Goal: Information Seeking & Learning: Learn about a topic

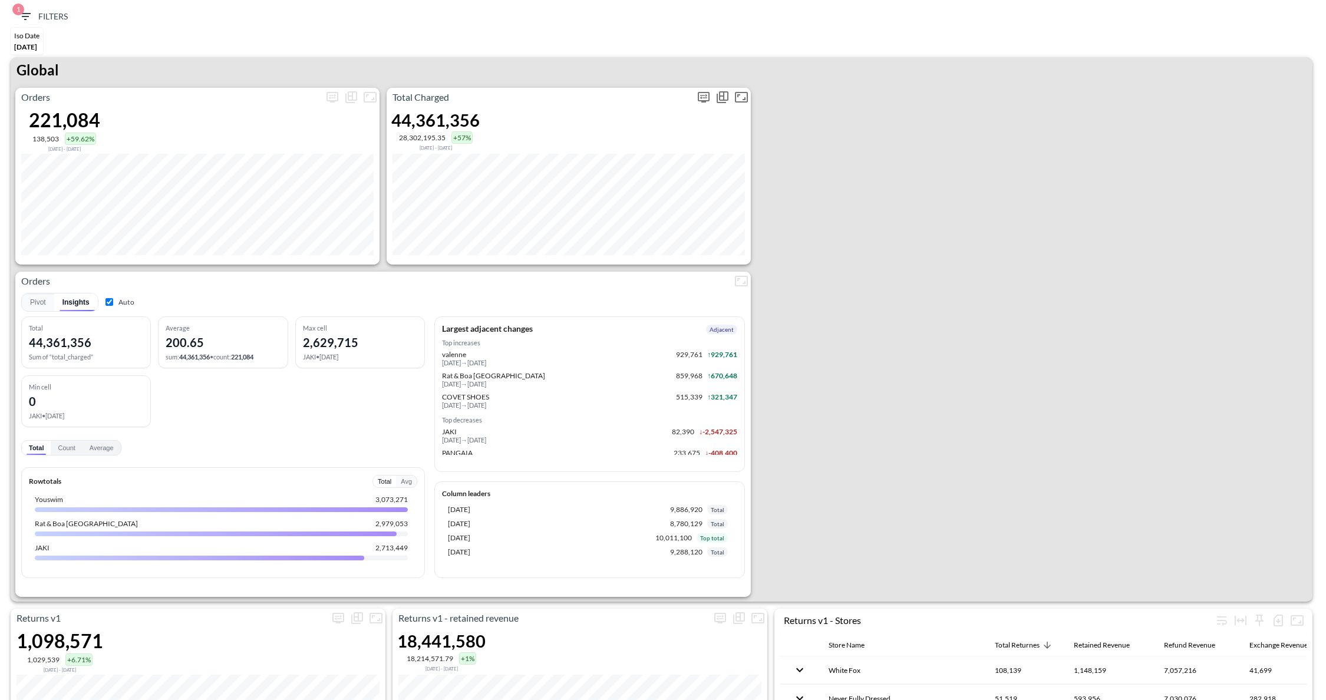
click at [705, 98] on icon "more" at bounding box center [703, 97] width 14 height 14
click at [647, 184] on body "BI.P.EYE, Interactive Analytics Dashboards 1 Filters Iso Date [DATE] Returns v2…" at bounding box center [663, 350] width 1326 height 700
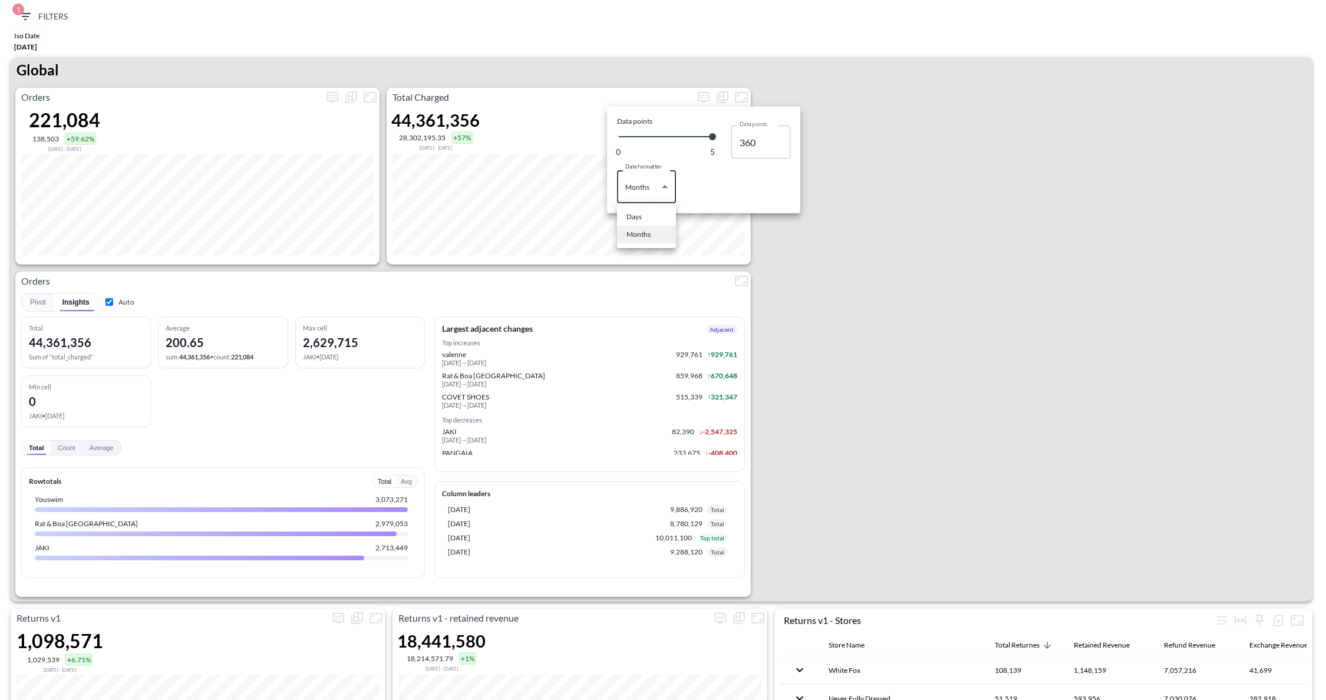
click at [652, 217] on li "Days" at bounding box center [646, 217] width 59 height 18
type input "Days"
click at [894, 139] on div at bounding box center [663, 350] width 1326 height 700
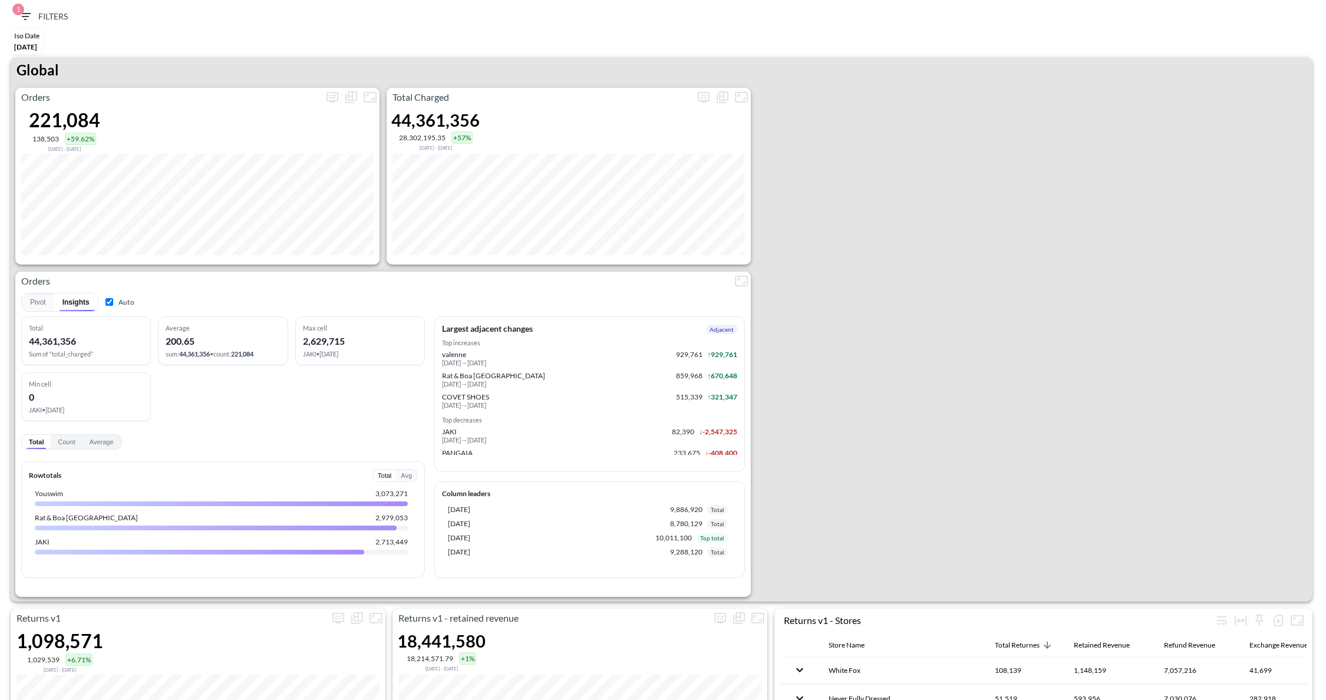
type input "140"
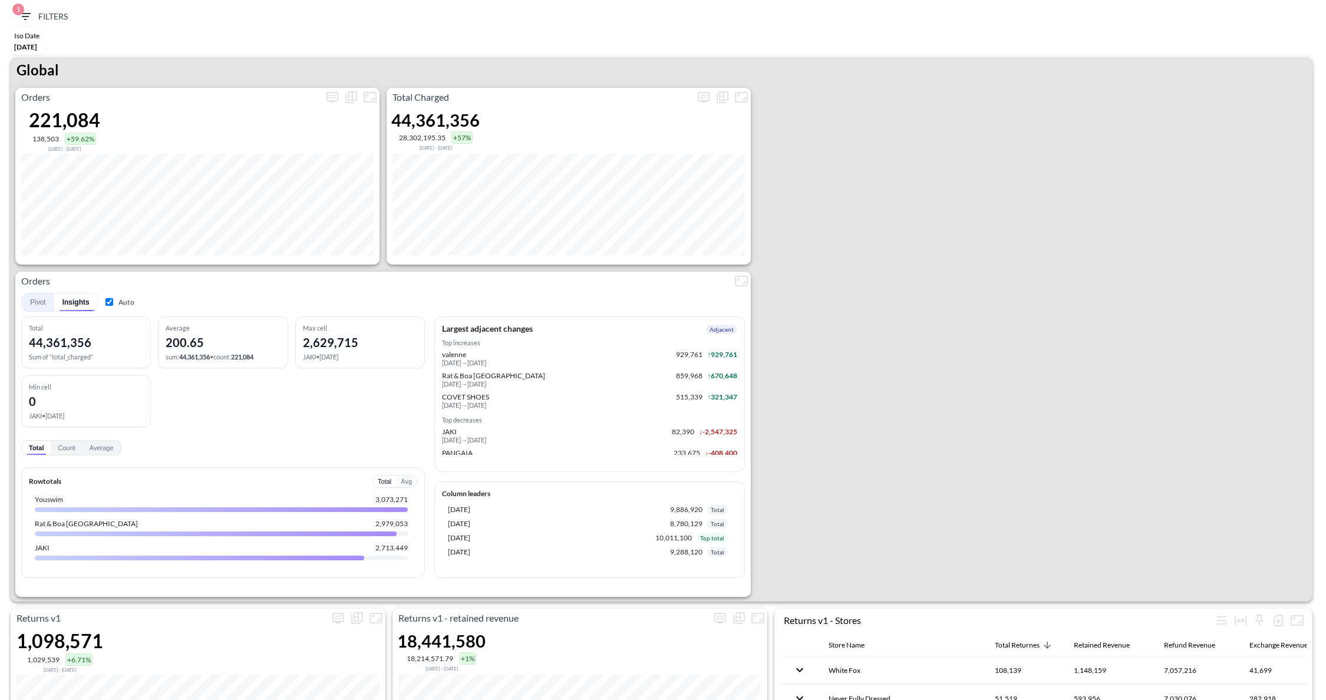
click at [35, 302] on button "Pivot" at bounding box center [38, 302] width 32 height 18
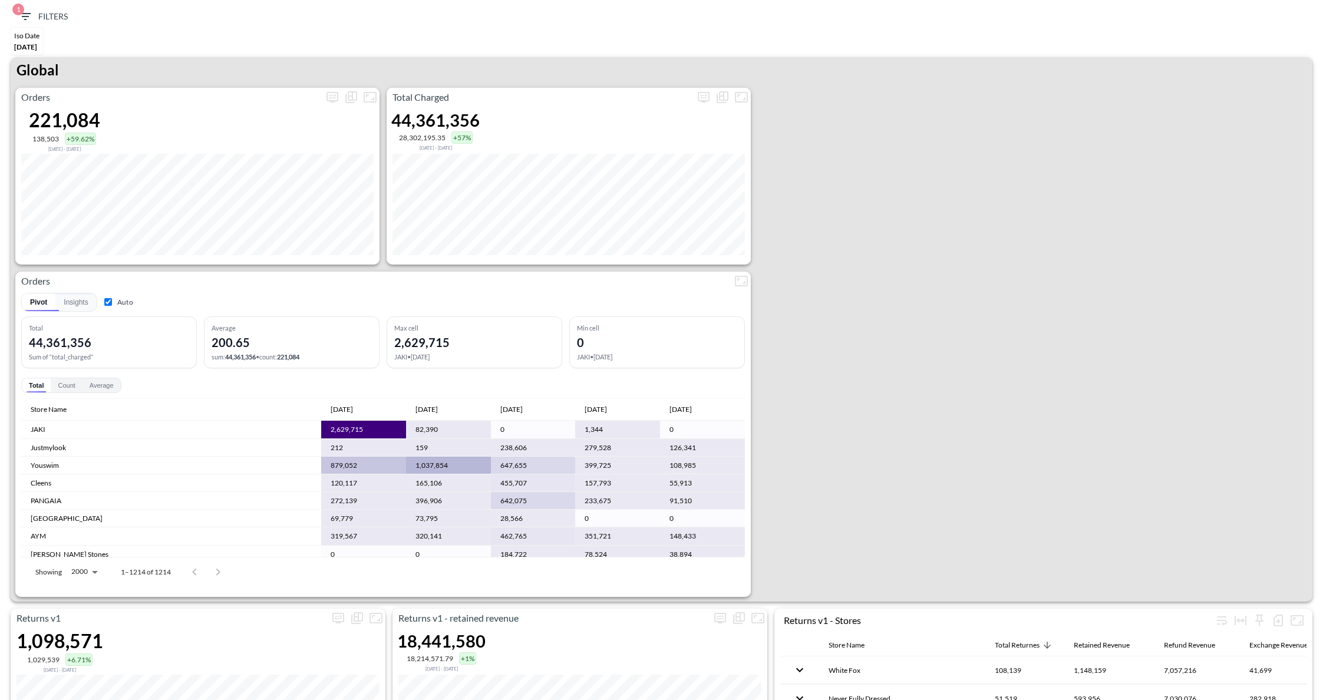
drag, startPoint x: 745, startPoint y: 404, endPoint x: 743, endPoint y: 413, distance: 8.9
click at [743, 413] on div "Pivot Insights Auto Total 44,361,356 Sum of “total_charged” Average 200.65 sum:…" at bounding box center [382, 438] width 735 height 297
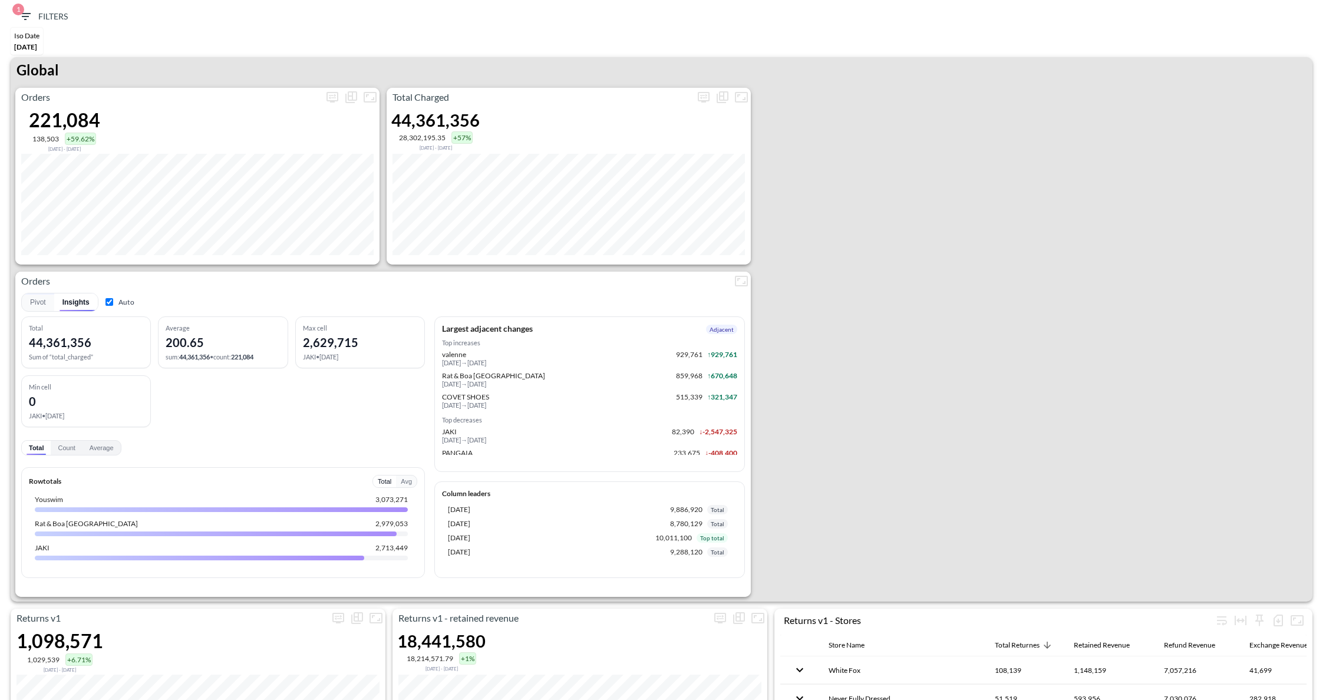
drag, startPoint x: 743, startPoint y: 404, endPoint x: 745, endPoint y: 429, distance: 24.8
drag, startPoint x: 111, startPoint y: 301, endPoint x: 103, endPoint y: 303, distance: 7.9
click at [111, 301] on input "Auto" at bounding box center [109, 302] width 8 height 8
checkbox input "false"
click at [44, 304] on button "Pivot" at bounding box center [38, 302] width 32 height 18
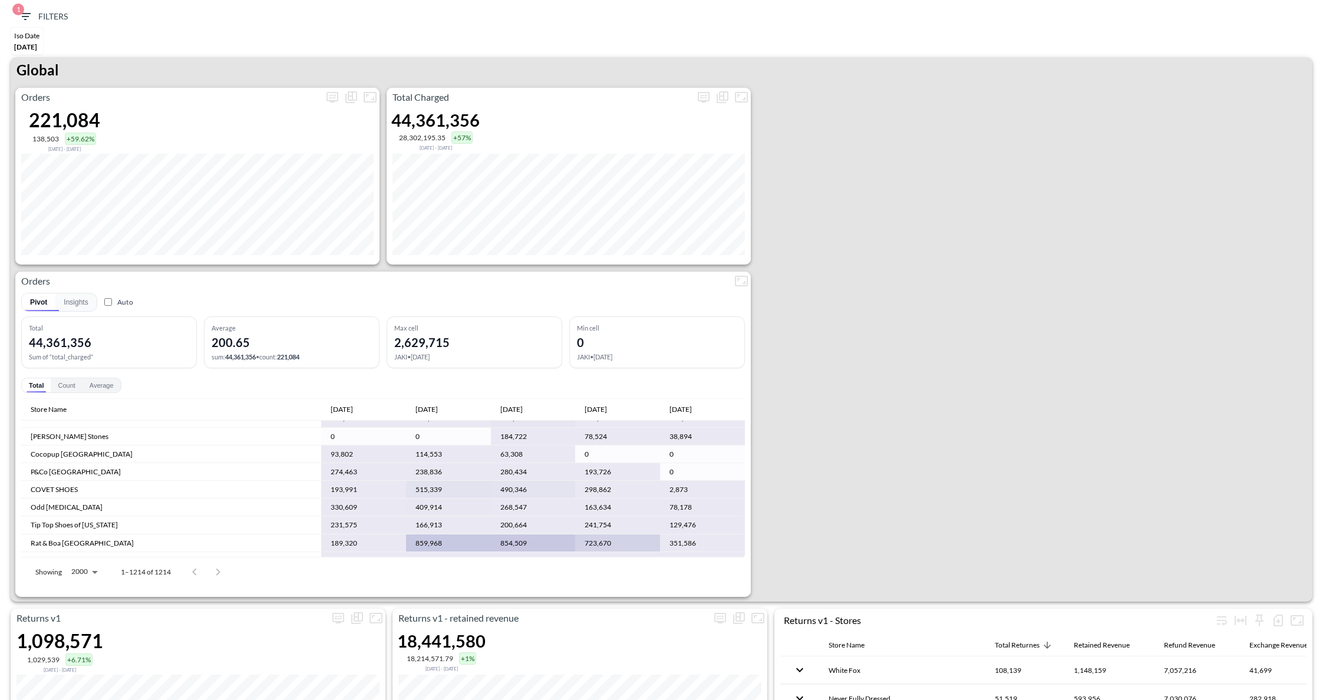
scroll to position [177, 0]
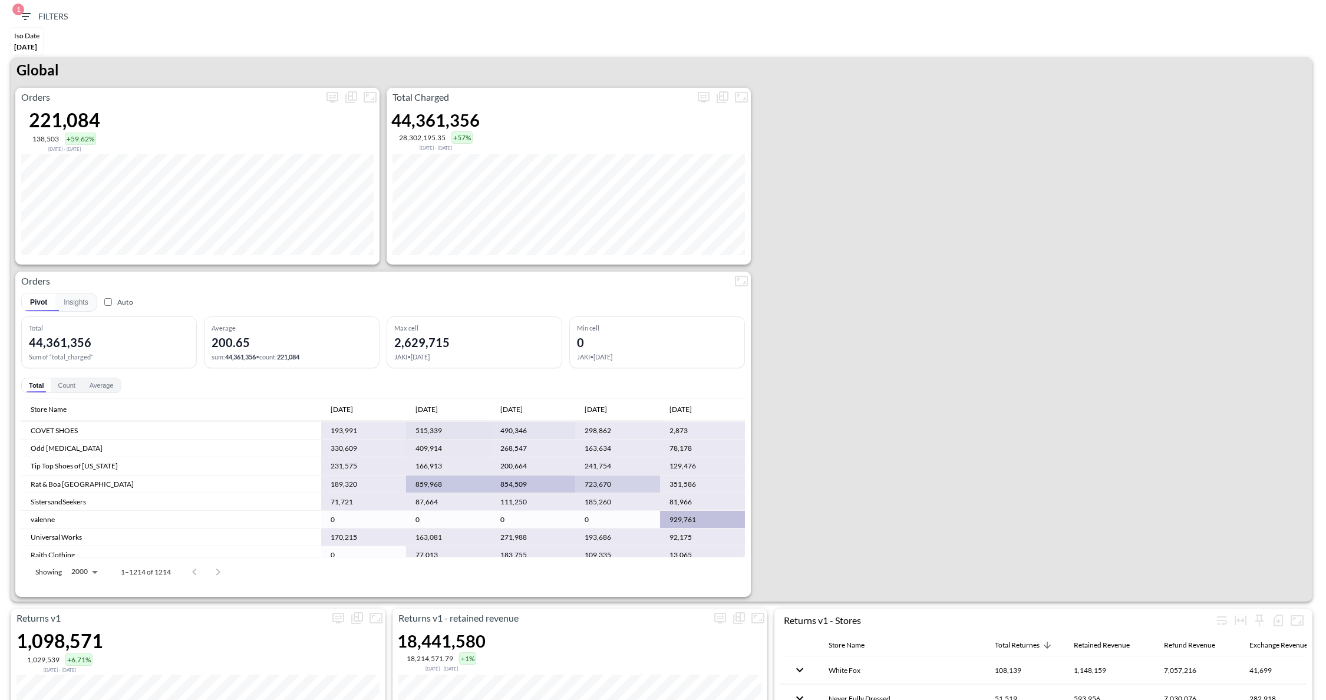
click at [54, 524] on td "valenne" at bounding box center [171, 520] width 300 height 18
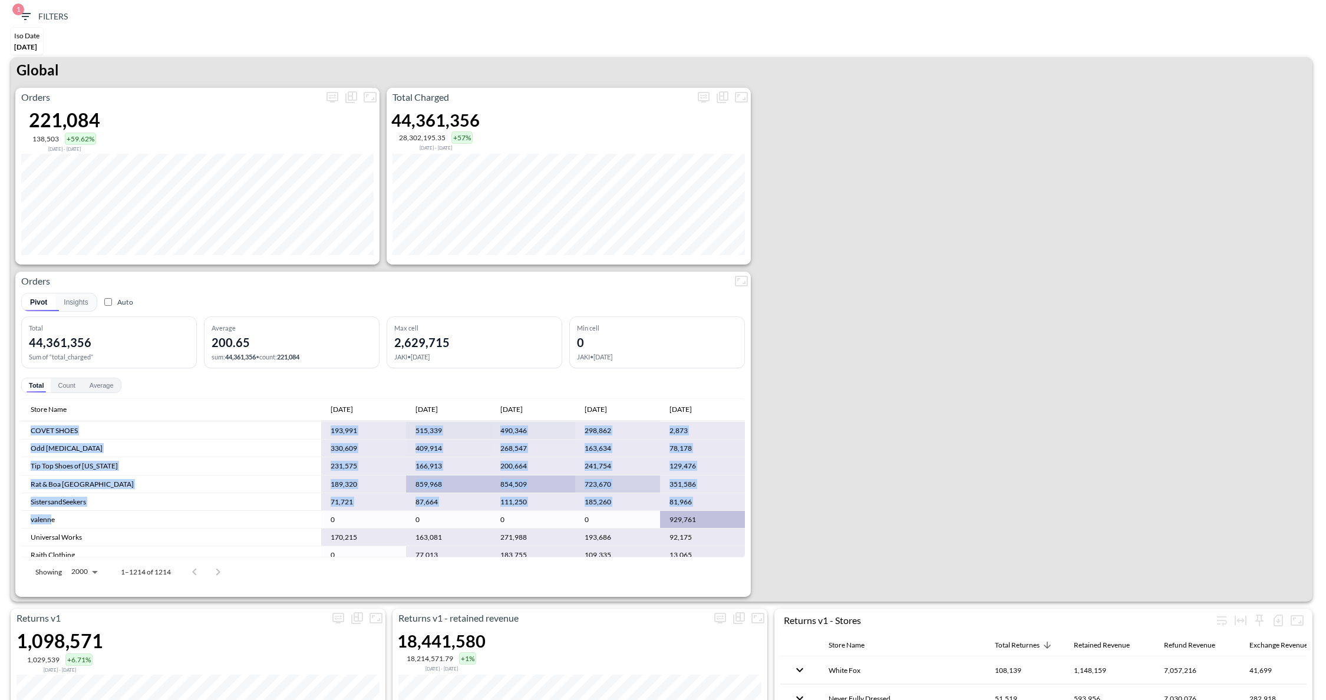
drag, startPoint x: 53, startPoint y: 519, endPoint x: 18, endPoint y: 520, distance: 35.4
click at [18, 520] on div "Pivot Insights Auto Total 44,361,356 Sum of “total_charged” Average 200.65 sum:…" at bounding box center [382, 438] width 735 height 297
click at [50, 517] on td "valenne" at bounding box center [171, 520] width 300 height 18
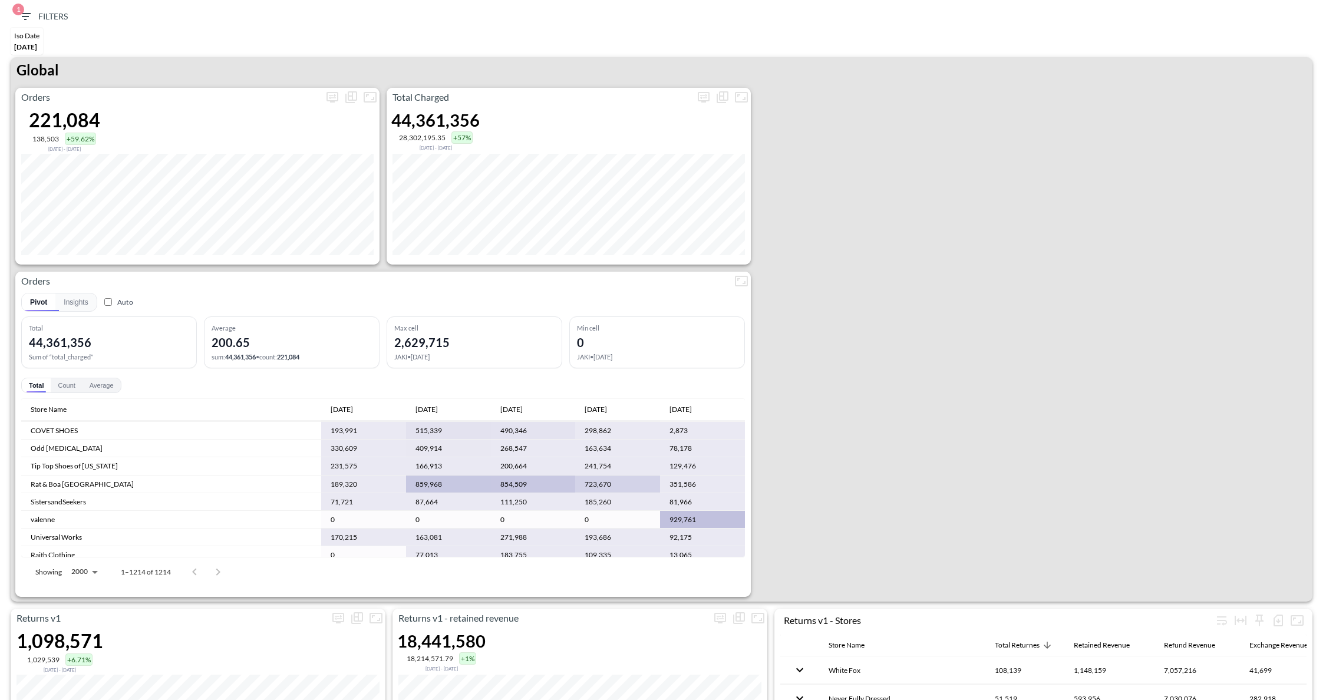
click at [69, 517] on td "valenne" at bounding box center [171, 520] width 300 height 18
drag, startPoint x: 71, startPoint y: 516, endPoint x: 28, endPoint y: 521, distance: 43.8
click at [28, 521] on td "valenne" at bounding box center [171, 520] width 300 height 18
click at [1108, 272] on div "Orders 221,084 138,503 +59.62% [DATE] - [DATE] Total Charged 44,361,356 28,302,…" at bounding box center [661, 342] width 1301 height 509
